Goal: Entertainment & Leisure: Consume media (video, audio)

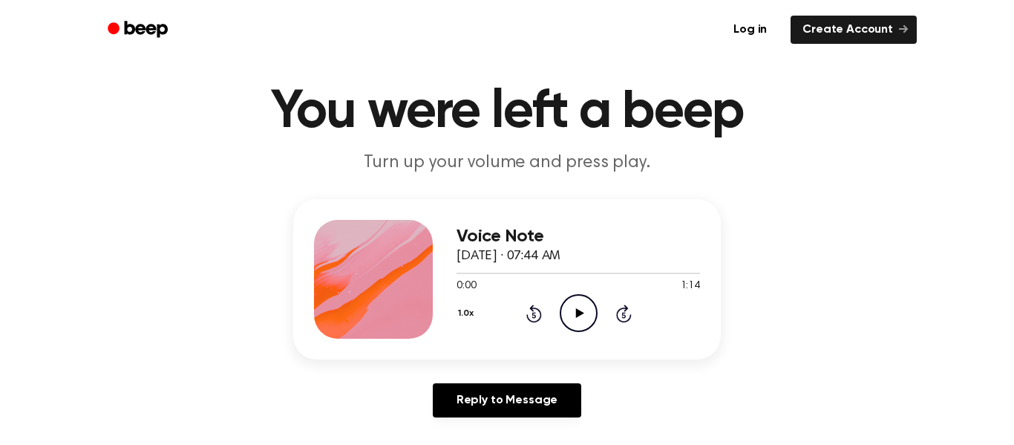
scroll to position [123, 0]
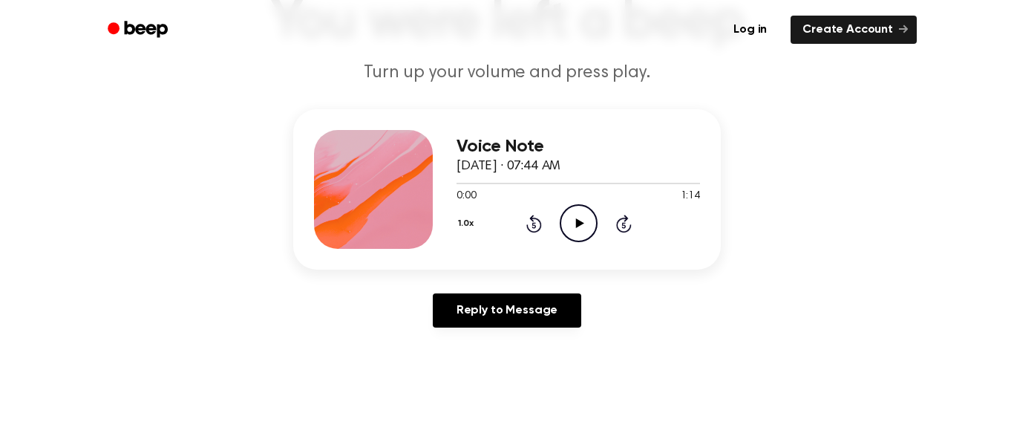
click at [580, 223] on icon at bounding box center [579, 223] width 8 height 10
click at [581, 230] on icon "Pause Audio" at bounding box center [579, 223] width 38 height 38
click at [586, 220] on icon "Play Audio" at bounding box center [579, 223] width 38 height 38
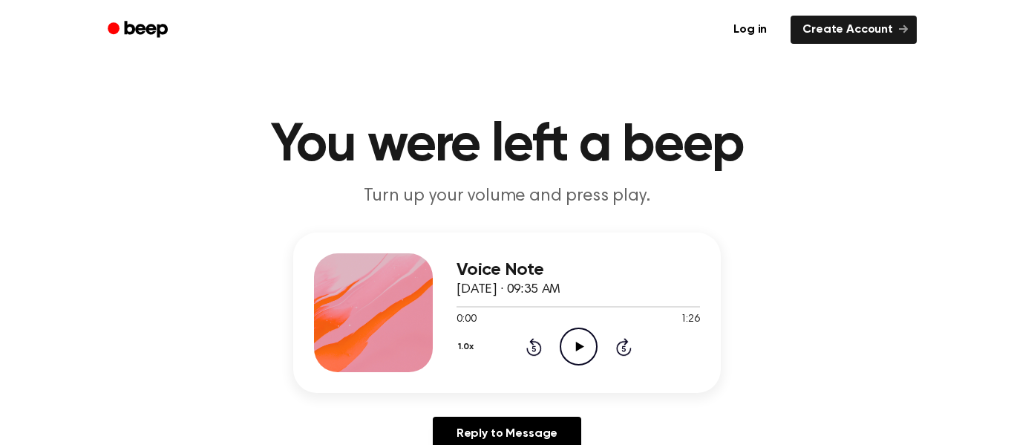
click at [571, 352] on icon "Play Audio" at bounding box center [579, 346] width 38 height 38
click at [562, 328] on icon "Play Audio" at bounding box center [579, 346] width 38 height 38
click at [575, 341] on icon "Pause Audio" at bounding box center [579, 346] width 38 height 38
click at [571, 356] on icon "Play Audio" at bounding box center [579, 346] width 38 height 38
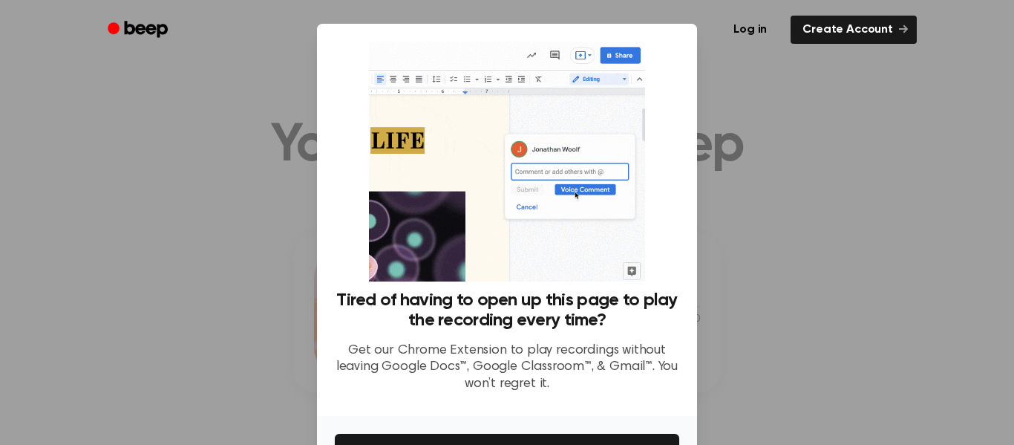
click at [811, 123] on div at bounding box center [507, 222] width 1014 height 445
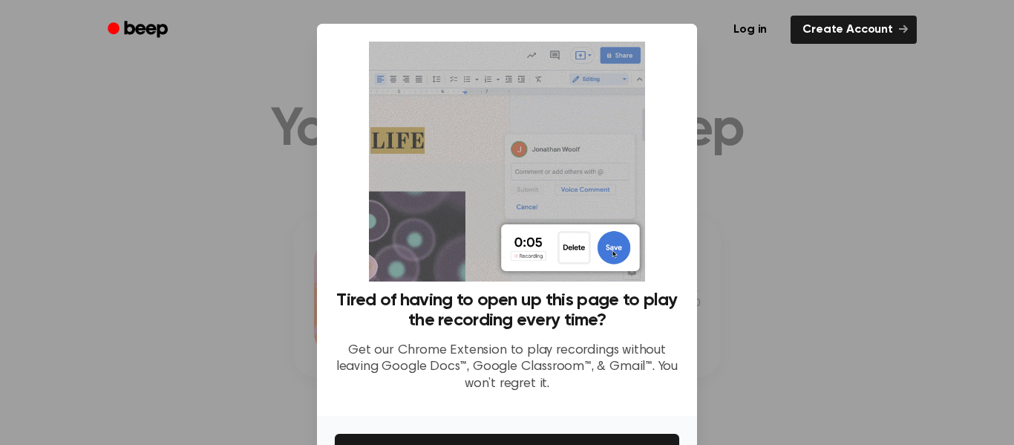
scroll to position [24, 0]
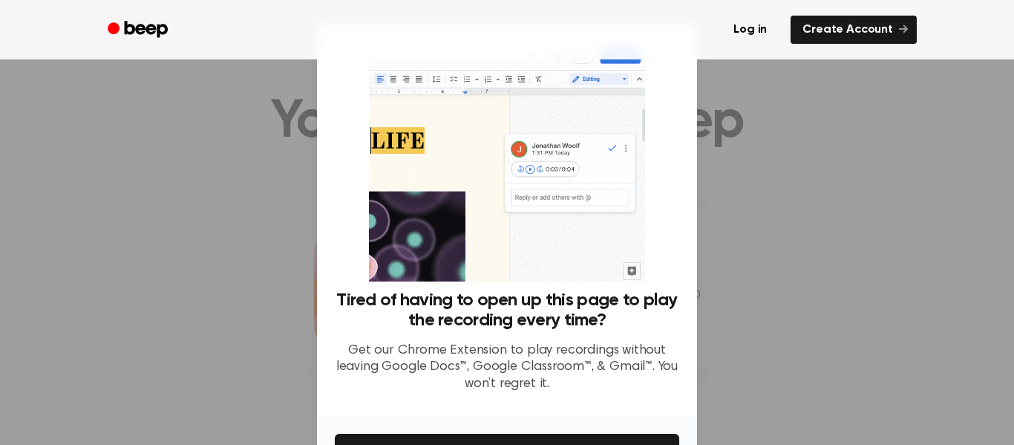
click at [762, 127] on div at bounding box center [507, 222] width 1014 height 445
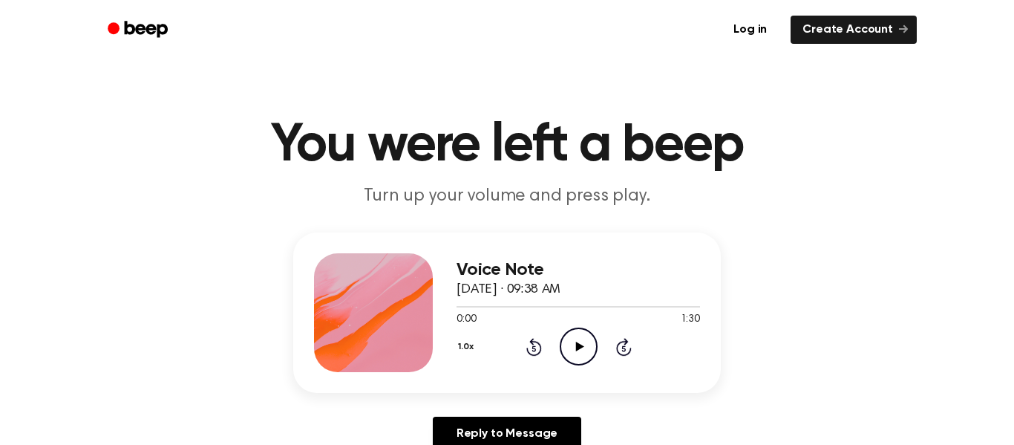
click at [575, 356] on icon "Play Audio" at bounding box center [579, 346] width 38 height 38
click at [572, 335] on icon "Play Audio" at bounding box center [579, 346] width 38 height 38
